Goal: Find specific page/section: Find specific page/section

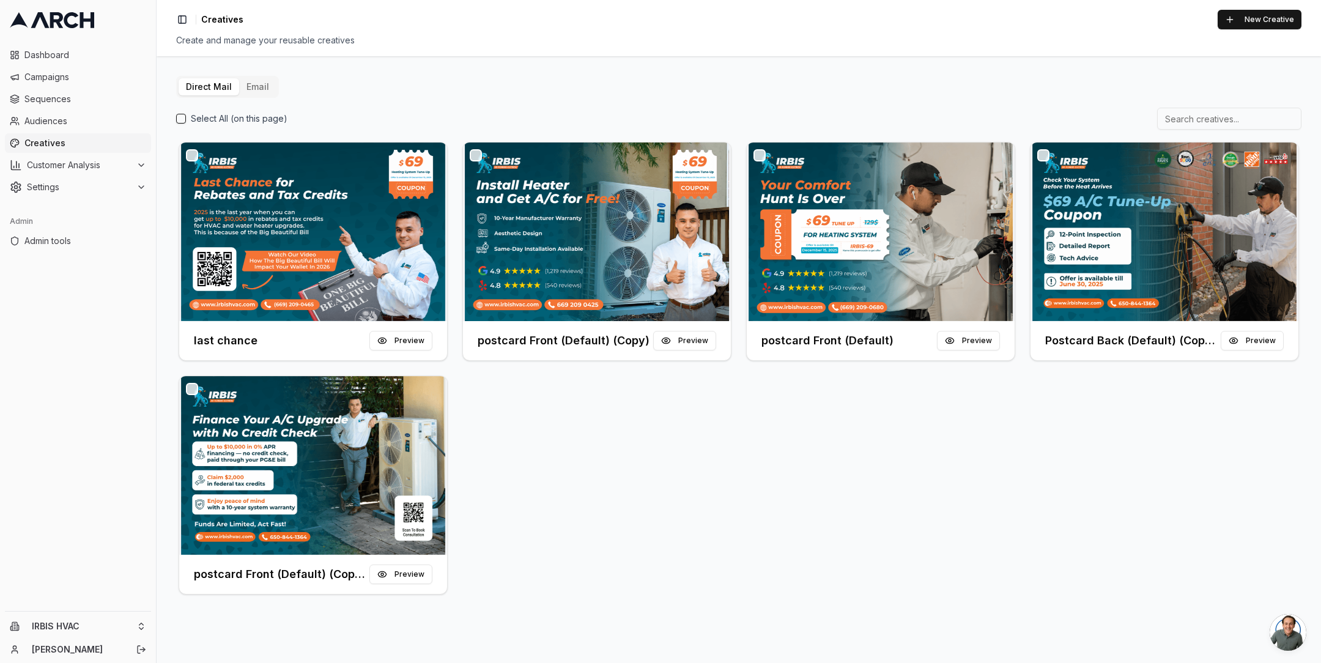
click at [228, 76] on div "Direct Mail Email" at bounding box center [227, 87] width 103 height 22
click at [250, 78] on button "Email" at bounding box center [257, 86] width 37 height 17
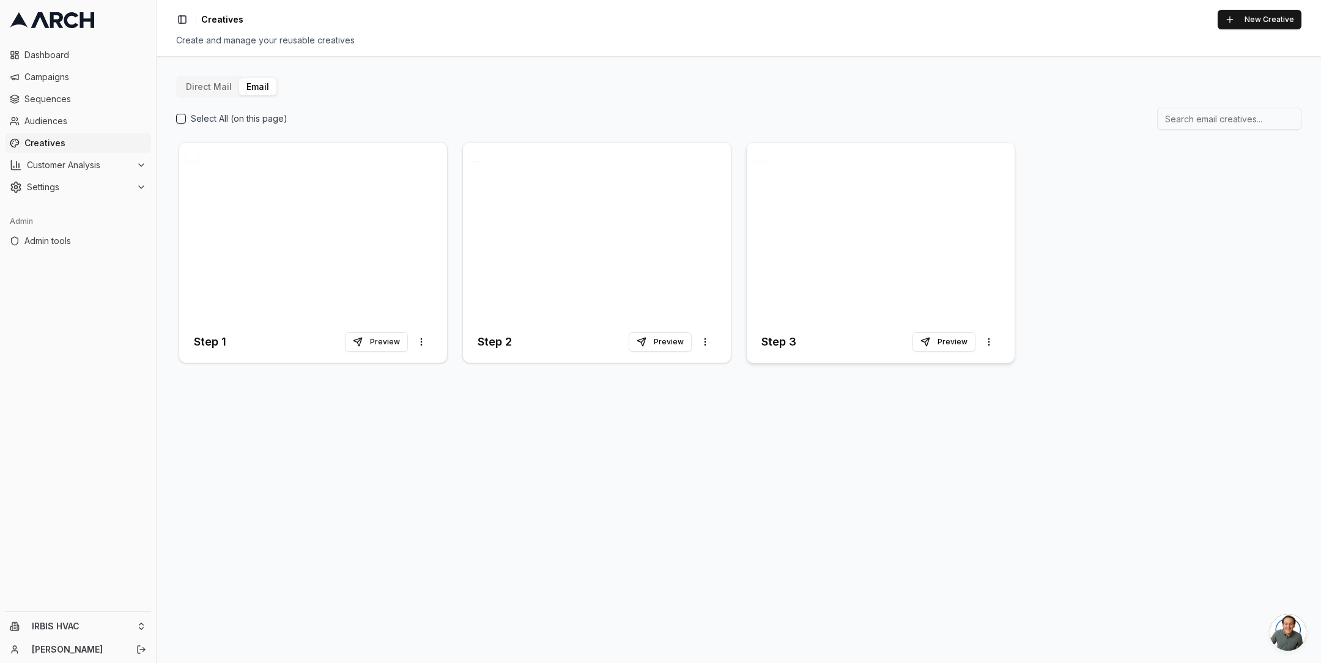
click at [832, 241] on div at bounding box center [881, 232] width 268 height 179
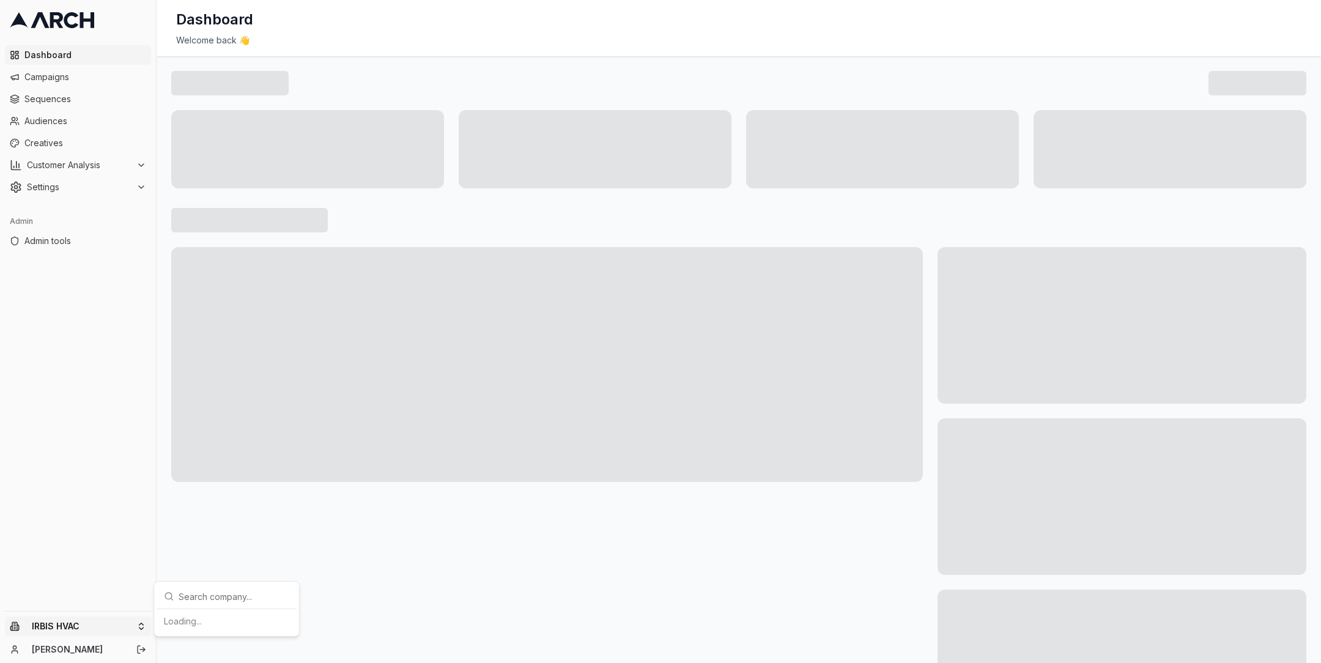
click at [143, 620] on html "Dashboard Campaigns Sequences Audiences Creatives Customer Analysis Settings Ad…" at bounding box center [660, 331] width 1321 height 663
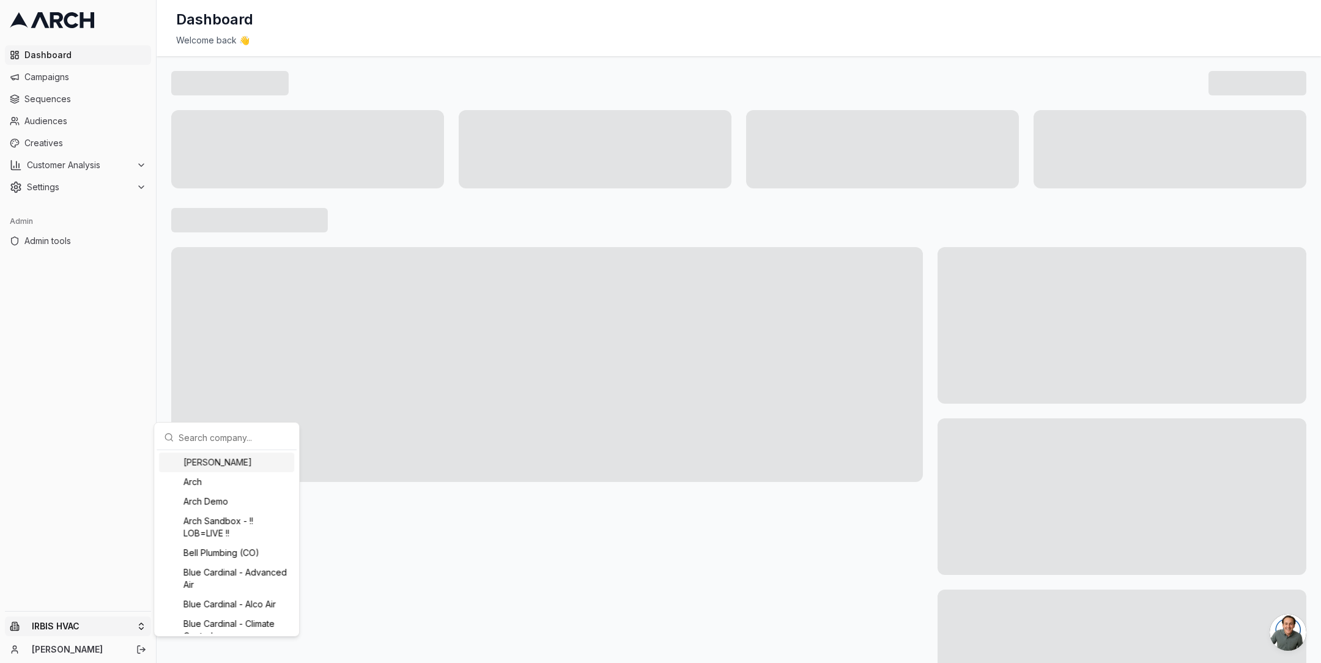
click at [222, 438] on input "text" at bounding box center [234, 437] width 111 height 24
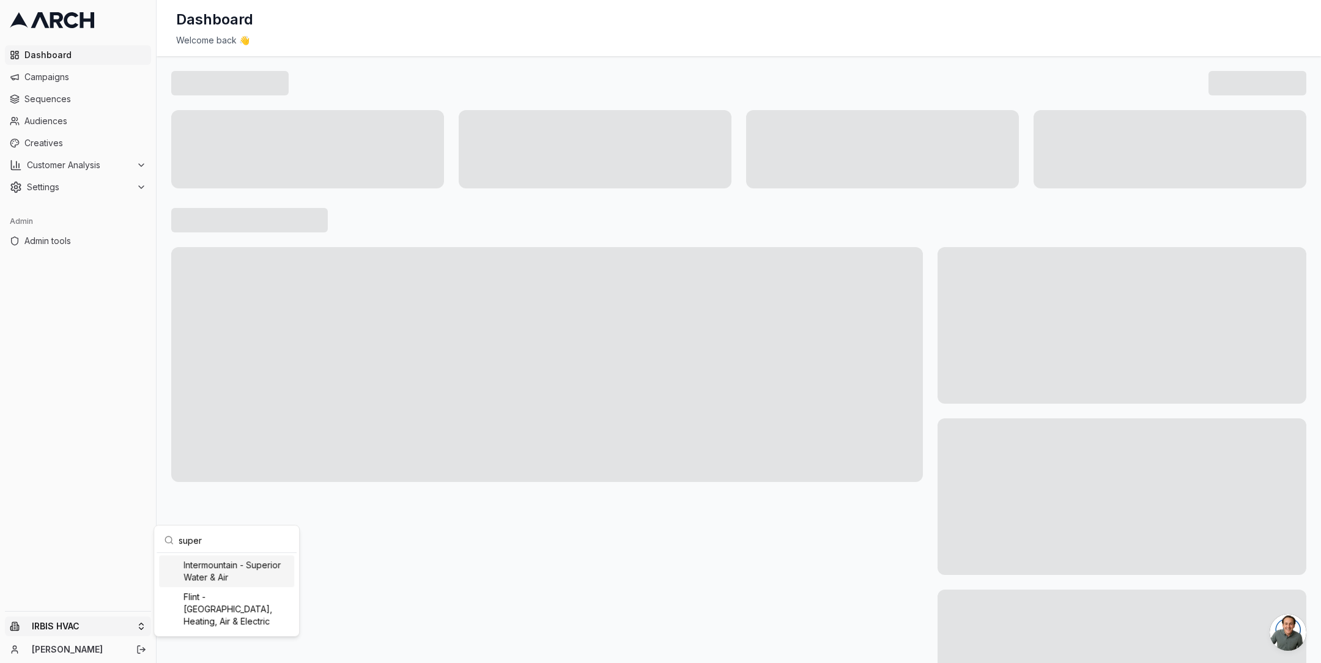
type input "super"
click at [255, 572] on div "Intermountain - Superior Water & Air" at bounding box center [226, 571] width 135 height 32
click at [162, 388] on html "Dashboard Campaigns Sequences Audiences Creatives Customer Analysis Settings Ad…" at bounding box center [660, 331] width 1321 height 663
